Goal: Transaction & Acquisition: Obtain resource

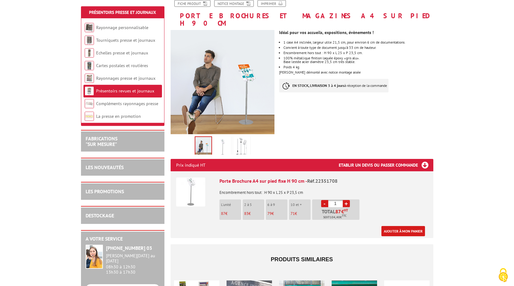
scroll to position [126, 0]
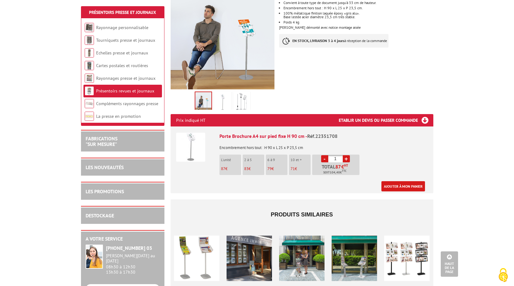
click at [241, 94] on img at bounding box center [241, 102] width 15 height 19
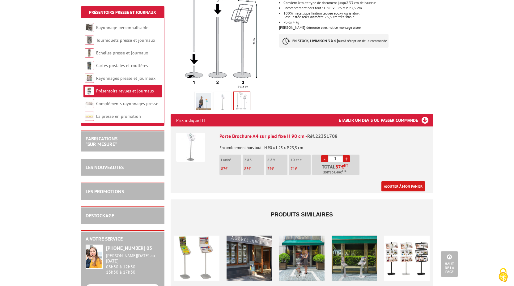
click at [226, 96] on img at bounding box center [222, 102] width 15 height 19
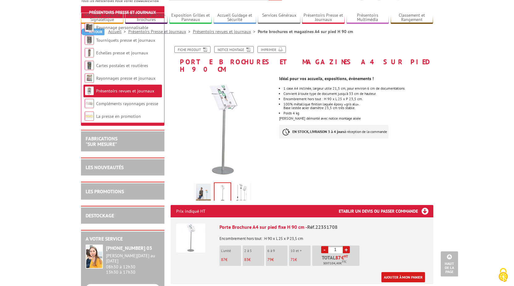
scroll to position [32, 0]
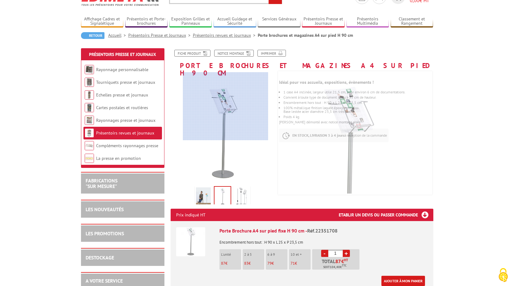
click at [226, 104] on div at bounding box center [225, 106] width 85 height 68
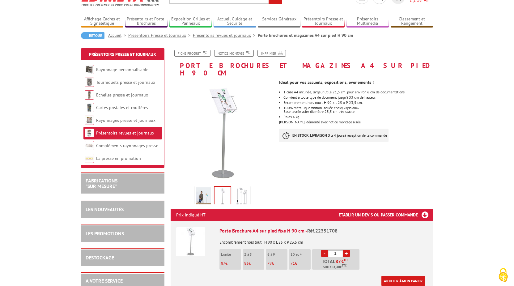
click at [347, 250] on link "+" at bounding box center [346, 253] width 7 height 7
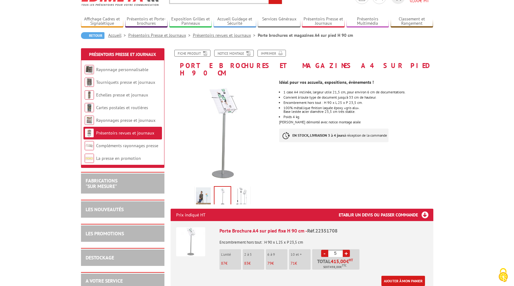
click at [347, 250] on link "+" at bounding box center [346, 253] width 7 height 7
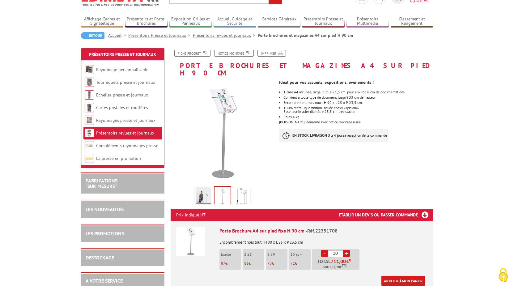
click at [347, 250] on link "+" at bounding box center [346, 253] width 7 height 7
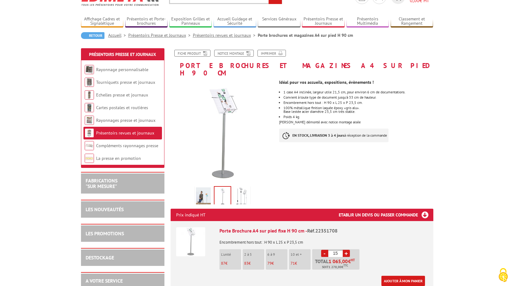
click at [347, 250] on link "+" at bounding box center [346, 253] width 7 height 7
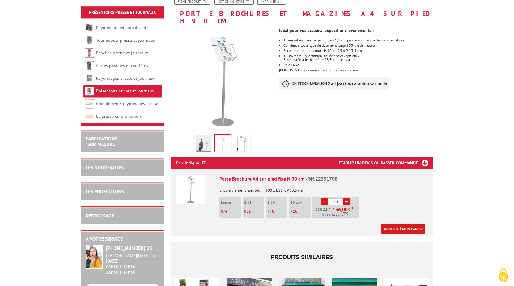
scroll to position [95, 0]
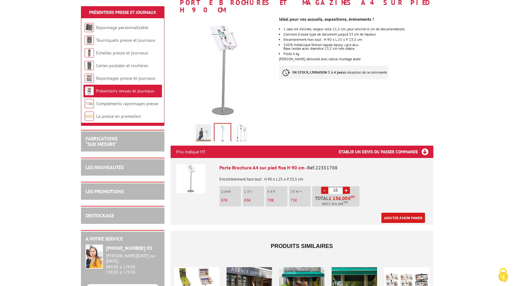
click at [326, 187] on link "-" at bounding box center [324, 190] width 7 height 7
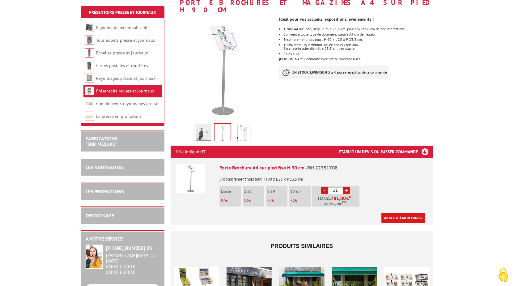
click at [326, 187] on link "-" at bounding box center [324, 190] width 7 height 7
type input "10"
click at [410, 213] on link "Ajouter à mon panier" at bounding box center [403, 218] width 44 height 10
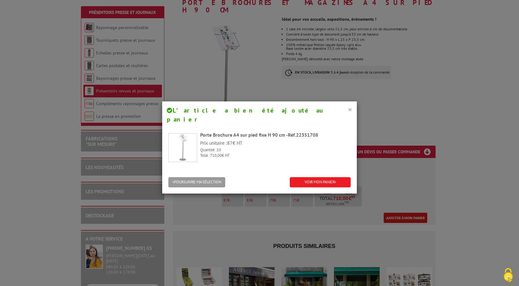
click at [349, 110] on button "×" at bounding box center [350, 109] width 4 height 8
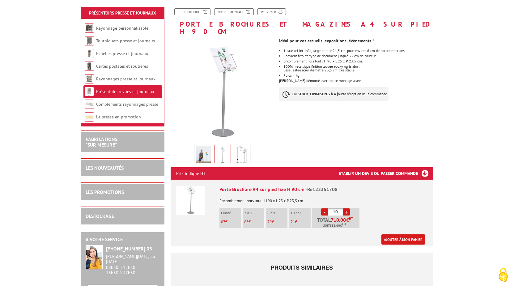
scroll to position [126, 0]
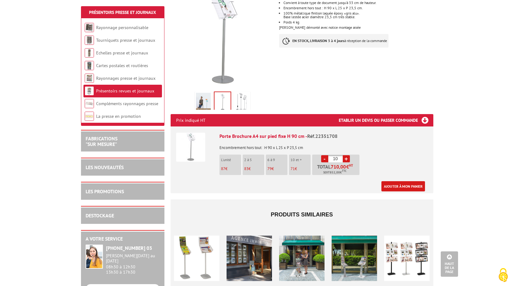
click at [382, 158] on div "Porte Brochure A4 sur pied fixe H 90 cm - Réf.22351708 Encombrement hors tout :…" at bounding box center [323, 162] width 208 height 59
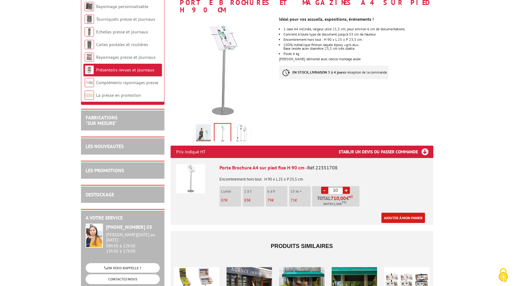
scroll to position [0, 0]
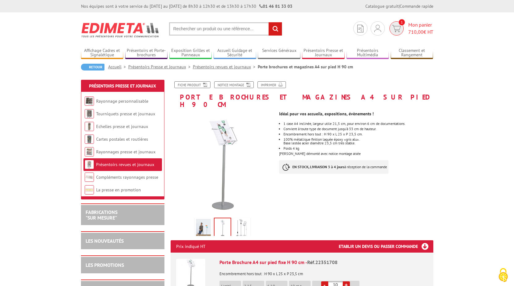
click at [406, 28] on link "1 Mon panier 710,00 € HT" at bounding box center [410, 28] width 45 height 14
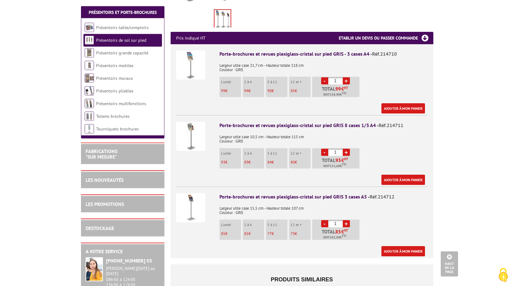
scroll to position [221, 0]
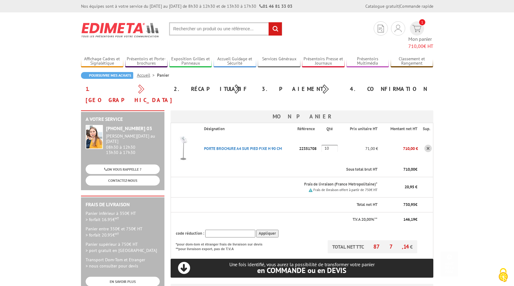
scroll to position [126, 0]
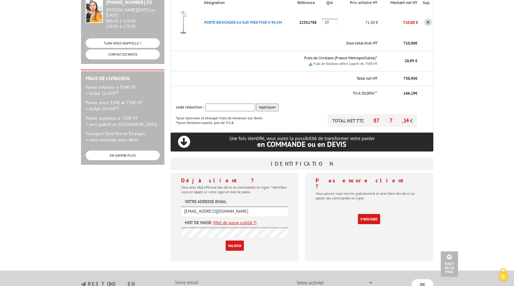
click at [234, 240] on input "Valider" at bounding box center [235, 245] width 18 height 10
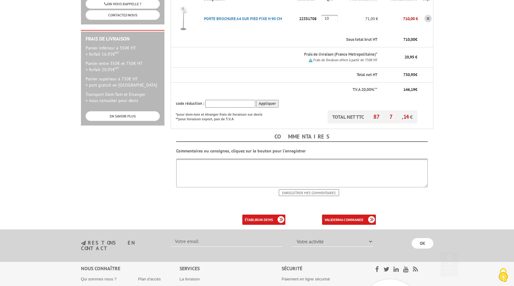
scroll to position [158, 0]
click at [257, 214] on link "établir un devis" at bounding box center [263, 219] width 43 height 10
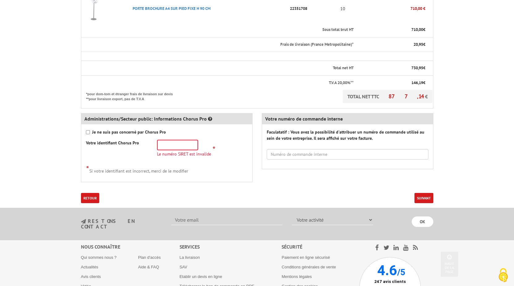
scroll to position [189, 0]
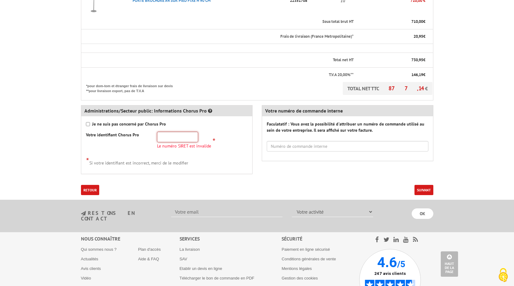
click at [167, 138] on input "text" at bounding box center [177, 137] width 41 height 11
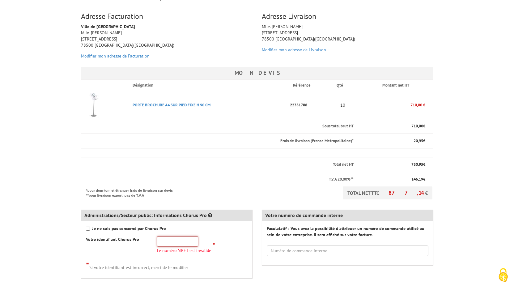
scroll to position [95, 0]
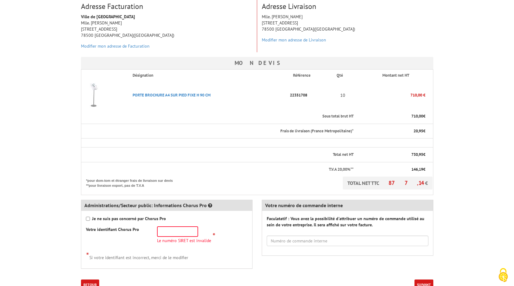
click at [361, 219] on label "Faculatatif : Vous avez la possibilité d'attribuer un numéro de commande utilis…" at bounding box center [348, 221] width 162 height 12
click at [311, 242] on input "text" at bounding box center [348, 241] width 162 height 11
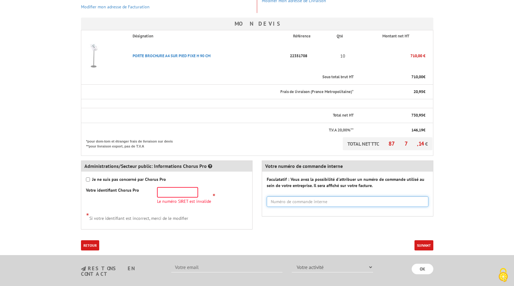
scroll to position [158, 0]
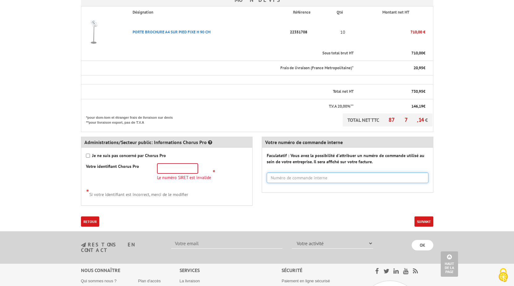
type input "d"
type input "DIRECTION DE LA FAMILLE"
click at [184, 170] on input "text" at bounding box center [177, 168] width 41 height 11
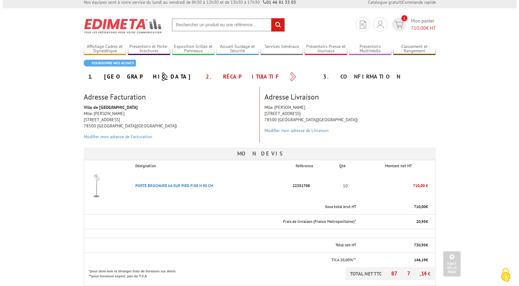
scroll to position [0, 0]
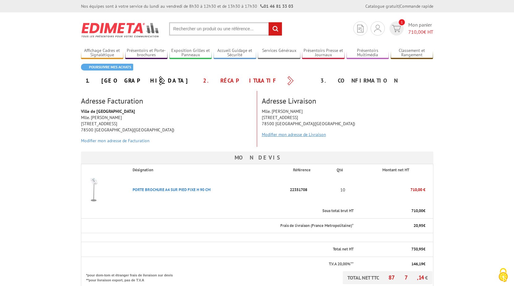
click at [282, 134] on link "Modifier mon adresse de Livraison" at bounding box center [294, 135] width 64 height 6
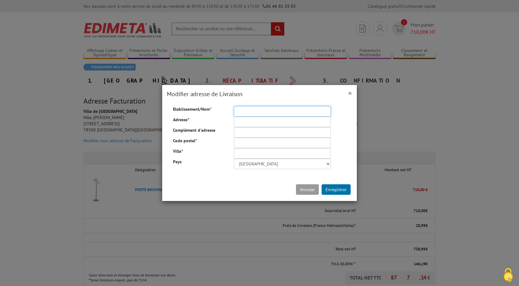
click at [245, 112] on input "Etablissement/Nom *" at bounding box center [282, 111] width 97 height 11
type input "v"
type input "Ville de [GEOGRAPHIC_DATA]"
click at [264, 123] on input "Adresse *" at bounding box center [282, 122] width 97 height 11
type input "[STREET_ADDRESS]"
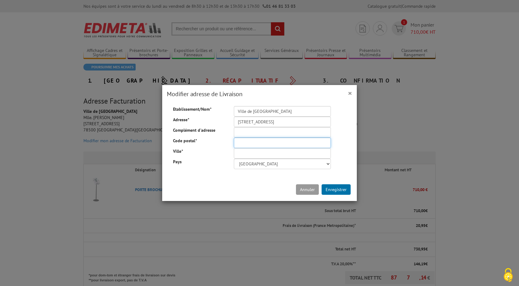
click at [254, 147] on input "Code postal *" at bounding box center [282, 143] width 97 height 11
type input "78500"
click at [250, 155] on input "Ville *" at bounding box center [282, 153] width 97 height 11
click at [296, 184] on button "Annuler" at bounding box center [307, 189] width 23 height 11
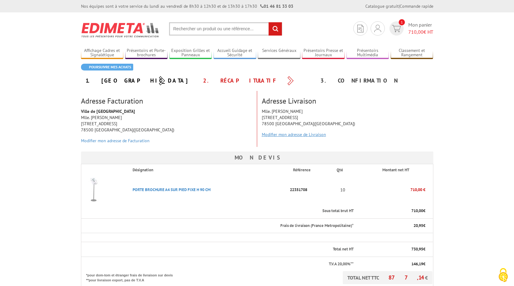
click at [303, 136] on link "Modifier mon adresse de Livraison" at bounding box center [294, 135] width 64 height 6
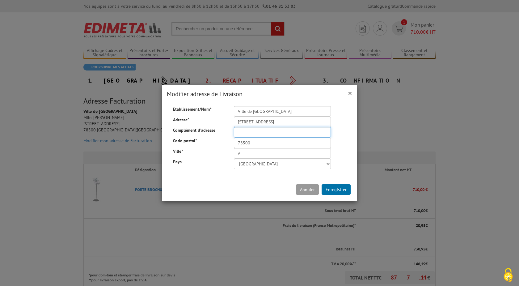
click at [245, 136] on input "Complément d'adresse" at bounding box center [282, 132] width 97 height 11
click at [244, 153] on input "A" at bounding box center [282, 153] width 97 height 11
type input "[GEOGRAPHIC_DATA]"
click at [333, 188] on button "Enregistrer" at bounding box center [336, 189] width 29 height 11
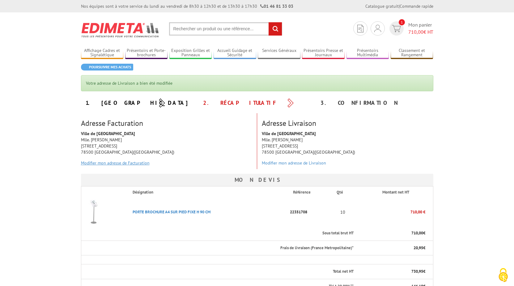
click at [105, 164] on link "Modifier mon adresse de Facturation" at bounding box center [115, 163] width 69 height 6
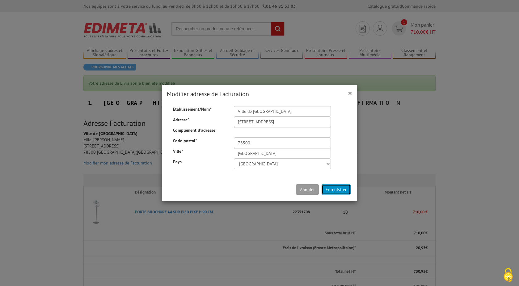
click at [330, 188] on button "Enregistrer" at bounding box center [336, 189] width 29 height 11
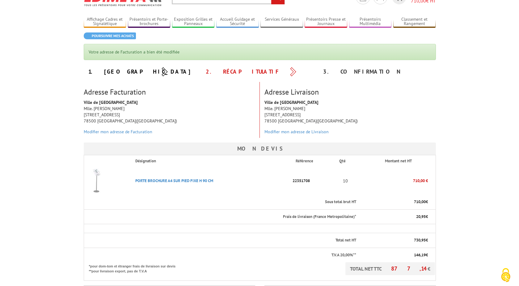
scroll to position [32, 0]
click at [140, 131] on link "Modifier mon adresse de Facturation" at bounding box center [115, 132] width 69 height 6
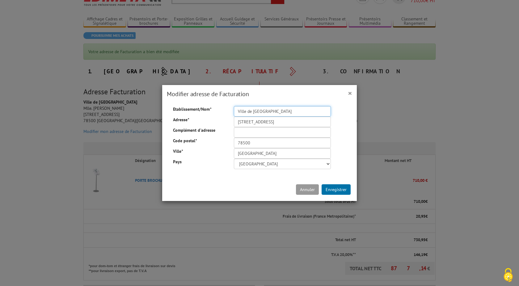
click at [280, 110] on input "Ville de Sartrouville" at bounding box center [282, 111] width 97 height 11
type input "Ville de Sartrouville - Direction de la famille"
click at [337, 188] on button "Enregistrer" at bounding box center [336, 189] width 29 height 11
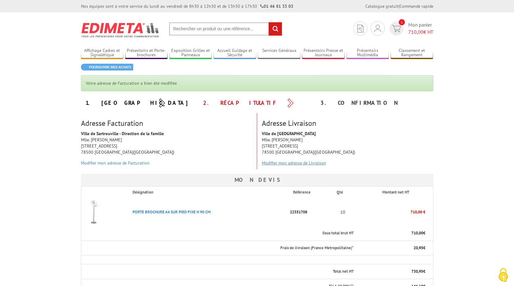
click at [304, 161] on link "Modifier mon adresse de Livraison" at bounding box center [294, 163] width 64 height 6
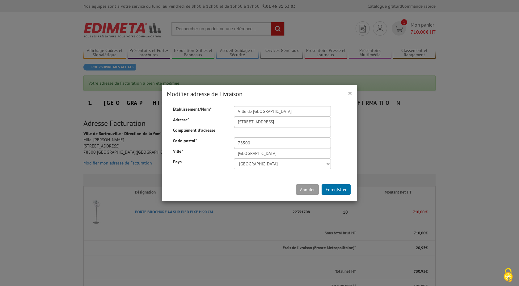
click at [348, 94] on span "×" at bounding box center [350, 93] width 4 height 10
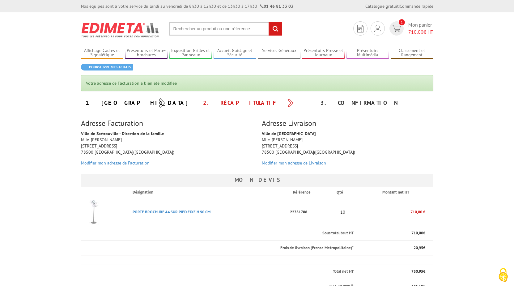
click at [282, 164] on link "Modifier mon adresse de Livraison" at bounding box center [294, 163] width 64 height 6
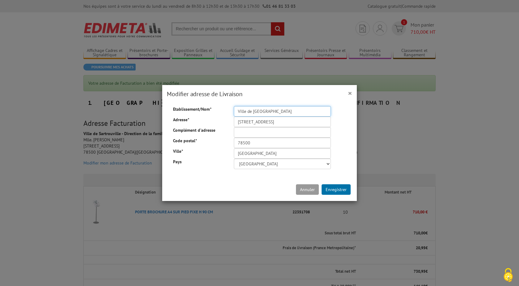
click at [291, 113] on input "Ville de Sartrouville" at bounding box center [282, 111] width 97 height 11
type input "Ville de Sartrouville - Direction de la communication"
click at [337, 187] on button "Enregistrer" at bounding box center [336, 189] width 29 height 11
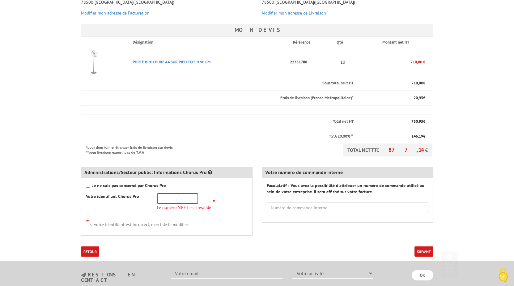
scroll to position [158, 0]
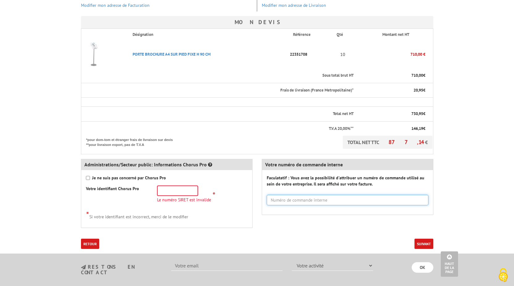
click at [306, 200] on input "text" at bounding box center [348, 200] width 162 height 11
click at [310, 199] on input "text" at bounding box center [348, 200] width 162 height 11
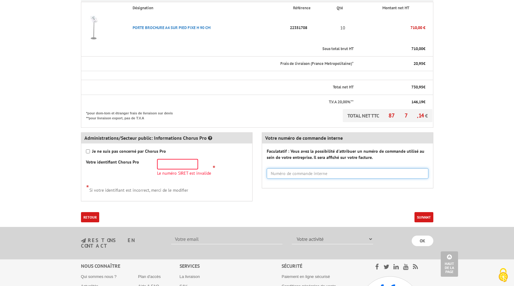
scroll to position [189, 0]
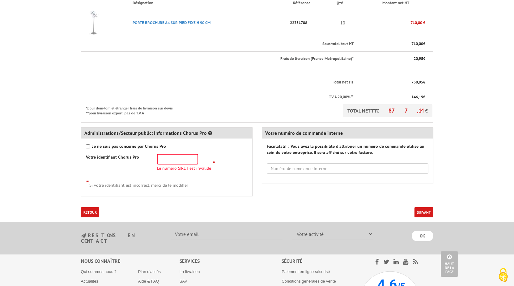
click at [244, 176] on div "Je ne suis pas concerné par Chorus Pro Votre identifiant Chorus Pro Le numéro S…" at bounding box center [166, 166] width 171 height 57
